Goal: Check status: Check status

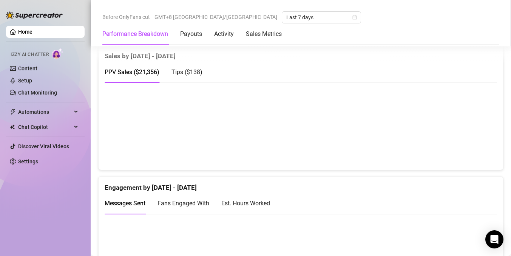
scroll to position [393, 0]
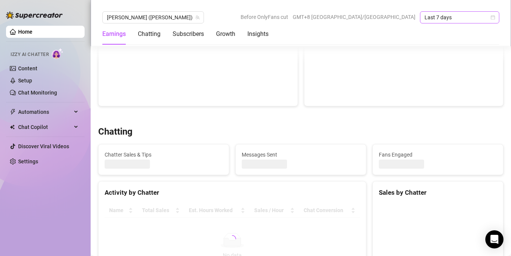
scroll to position [171, 0]
click at [450, 14] on span "Last 7 days" at bounding box center [459, 17] width 70 height 11
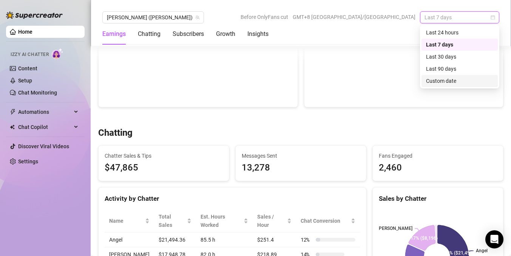
click at [438, 79] on div "Custom date" at bounding box center [459, 81] width 67 height 8
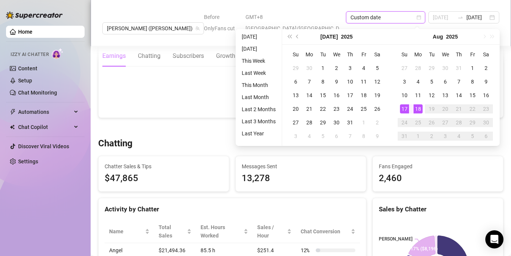
type input "[DATE]"
click at [414, 108] on div "18" at bounding box center [417, 108] width 9 height 9
click at [417, 110] on div "18" at bounding box center [417, 108] width 9 height 9
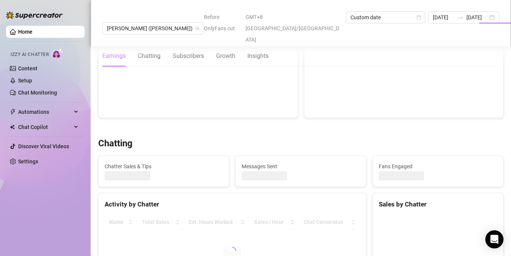
type input "[DATE]"
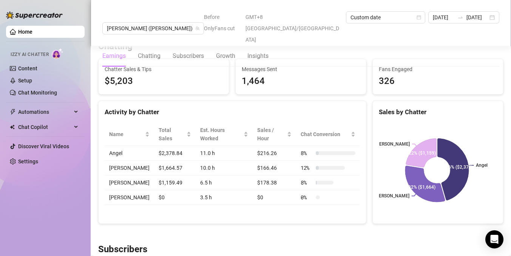
scroll to position [269, 0]
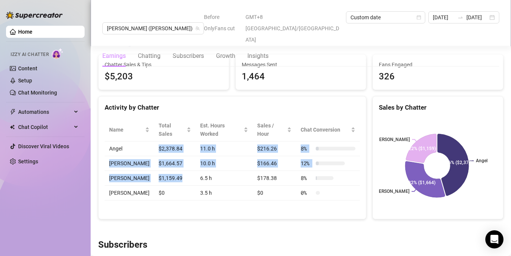
drag, startPoint x: 173, startPoint y: 162, endPoint x: 138, endPoint y: 132, distance: 46.1
click at [138, 141] on tbody "Angel $2,378.84 11.0 h $216.26 8 % [PERSON_NAME] $1,664.57 10.0 h $166.46 12 % …" at bounding box center [232, 170] width 255 height 59
click at [175, 171] on td "$1,159.49" at bounding box center [175, 178] width 42 height 15
drag, startPoint x: 179, startPoint y: 162, endPoint x: 109, endPoint y: 128, distance: 78.0
click at [109, 141] on tbody "Angel $2,378.84 11.0 h $216.26 8 % [PERSON_NAME] $1,664.57 10.0 h $166.46 12 % …" at bounding box center [232, 170] width 255 height 59
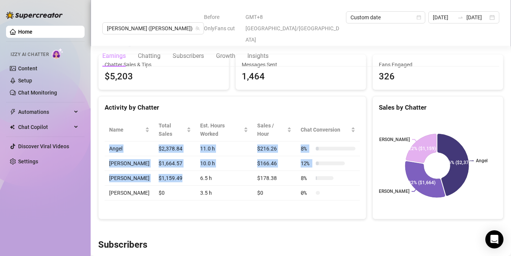
click at [109, 141] on td "Angel" at bounding box center [129, 148] width 49 height 15
drag, startPoint x: 107, startPoint y: 128, endPoint x: 180, endPoint y: 156, distance: 77.7
click at [180, 156] on tbody "Angel $2,378.84 11.0 h $216.26 8 % [PERSON_NAME] $1,664.57 10.0 h $166.46 12 % …" at bounding box center [232, 170] width 255 height 59
click at [183, 171] on td "$1,159.49" at bounding box center [175, 178] width 42 height 15
drag, startPoint x: 181, startPoint y: 162, endPoint x: 108, endPoint y: 132, distance: 79.2
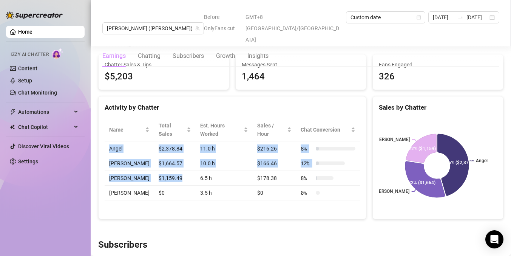
click at [108, 141] on tbody "Angel $2,378.84 11.0 h $216.26 8 % [PERSON_NAME] $1,664.57 10.0 h $166.46 12 % …" at bounding box center [232, 170] width 255 height 59
click at [109, 141] on td "Angel" at bounding box center [129, 148] width 49 height 15
drag, startPoint x: 108, startPoint y: 127, endPoint x: 180, endPoint y: 158, distance: 78.8
click at [180, 158] on tbody "Angel $2,378.84 11.0 h $216.26 8 % [PERSON_NAME] $1,664.57 10.0 h $166.46 12 % …" at bounding box center [232, 170] width 255 height 59
click at [180, 171] on td "$1,159.49" at bounding box center [175, 178] width 42 height 15
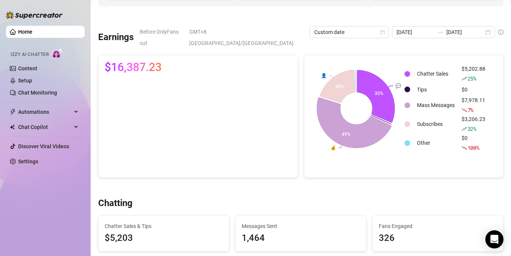
scroll to position [0, 0]
